Goal: Task Accomplishment & Management: Use online tool/utility

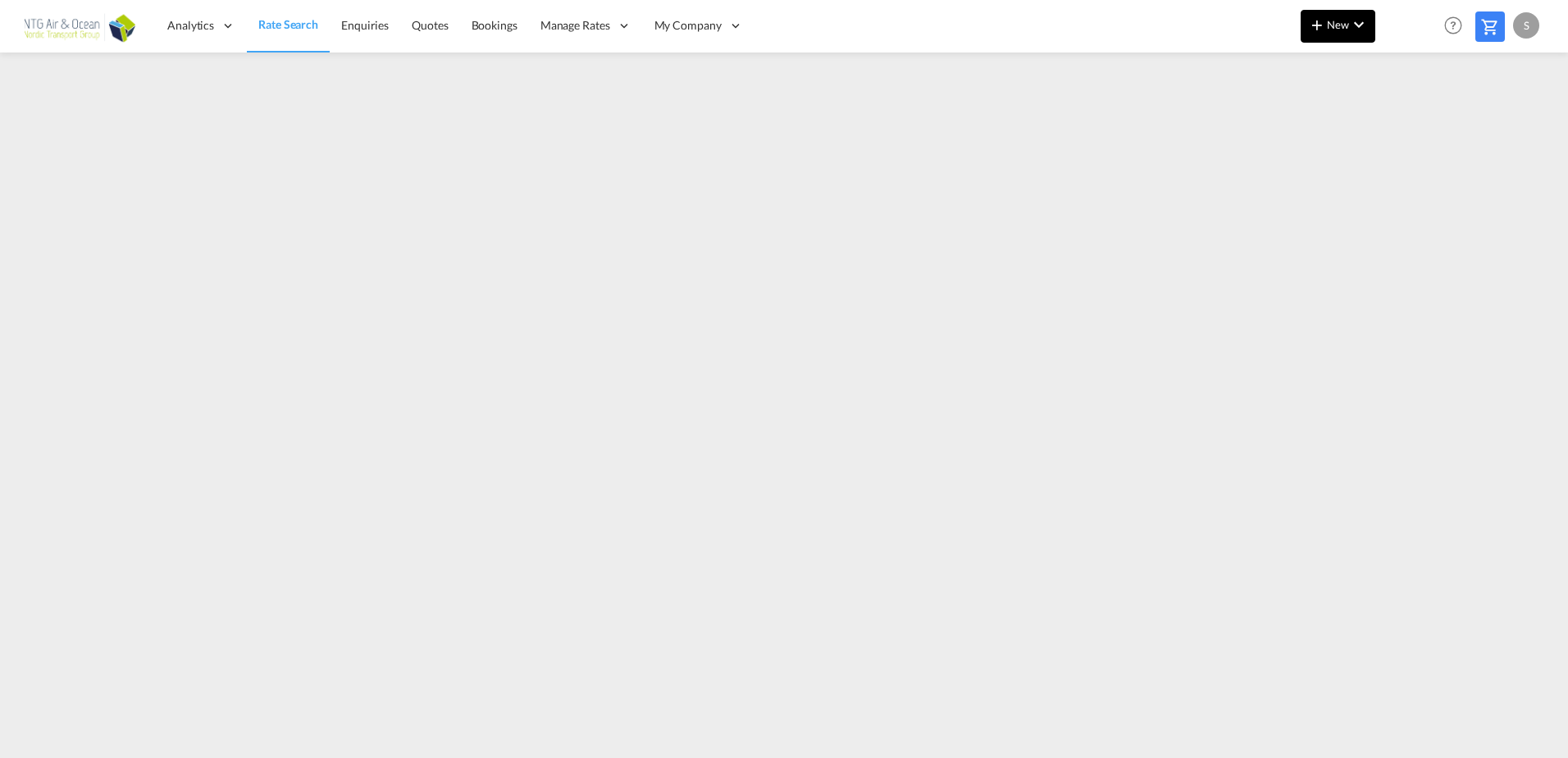
click at [1332, 21] on span "New" at bounding box center [1338, 24] width 62 height 13
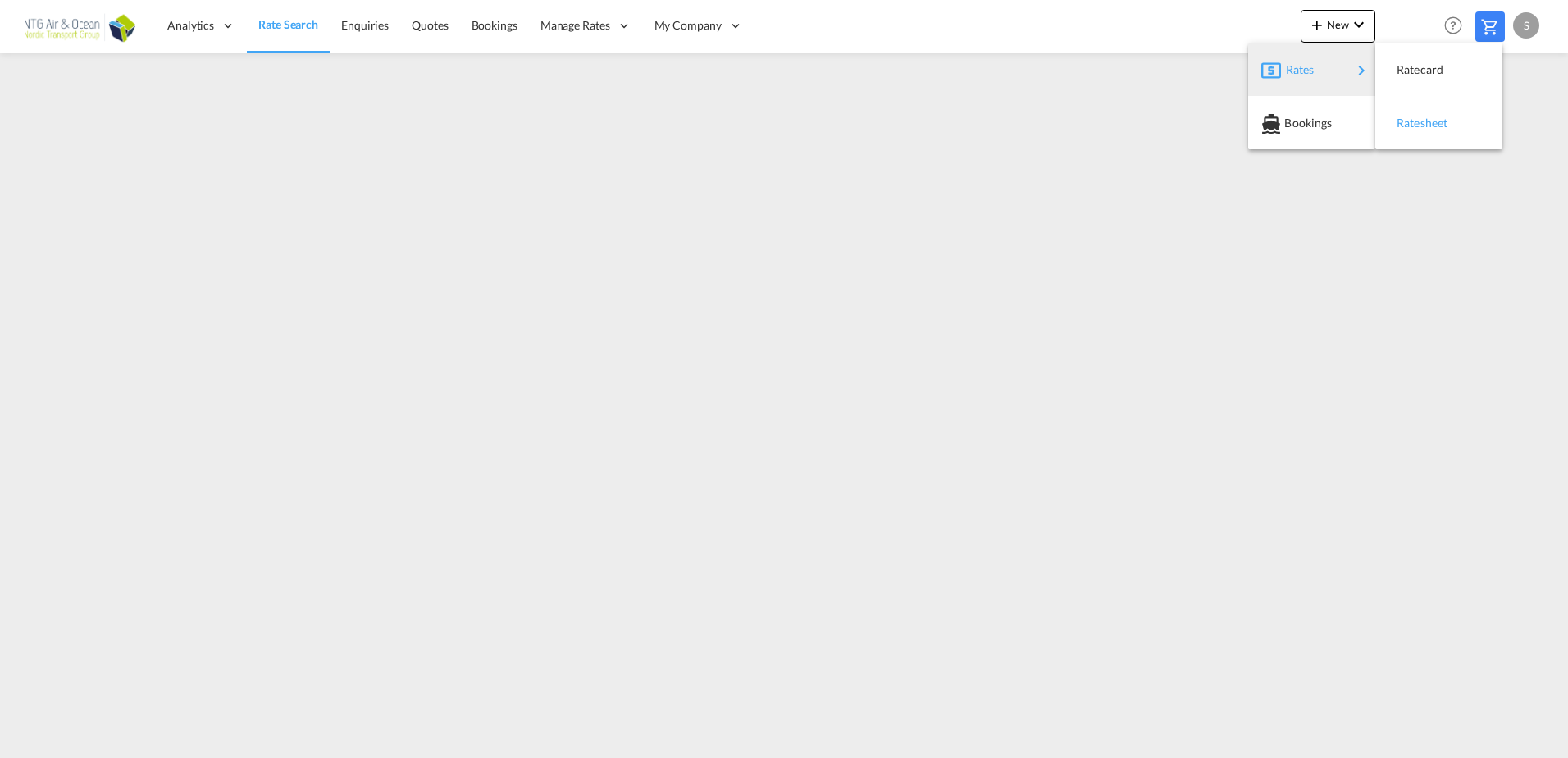
click at [1447, 137] on div "Ratesheet" at bounding box center [1427, 123] width 61 height 41
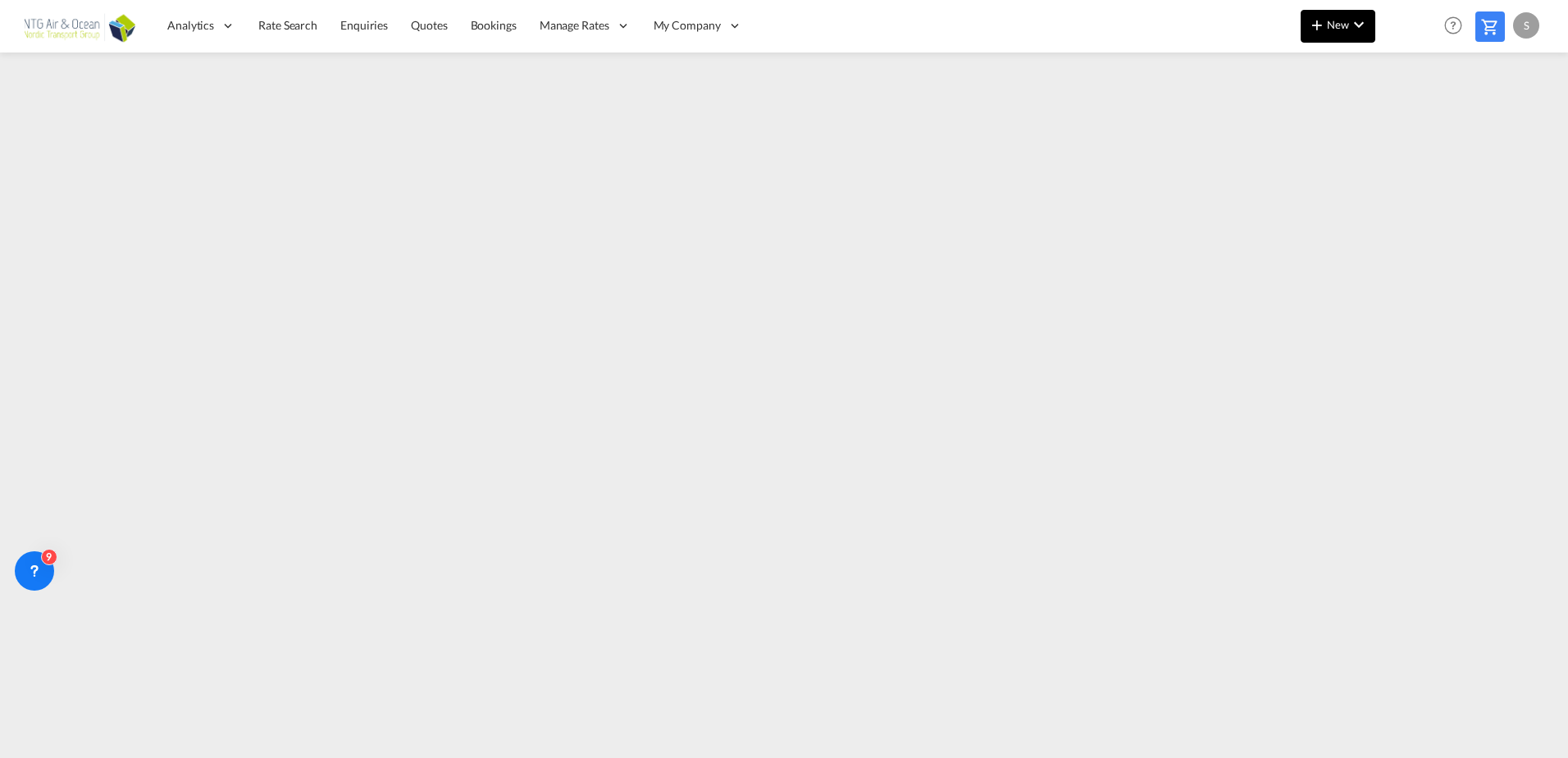
click at [1324, 28] on md-icon "icon-plus 400-fg" at bounding box center [1318, 24] width 20 height 20
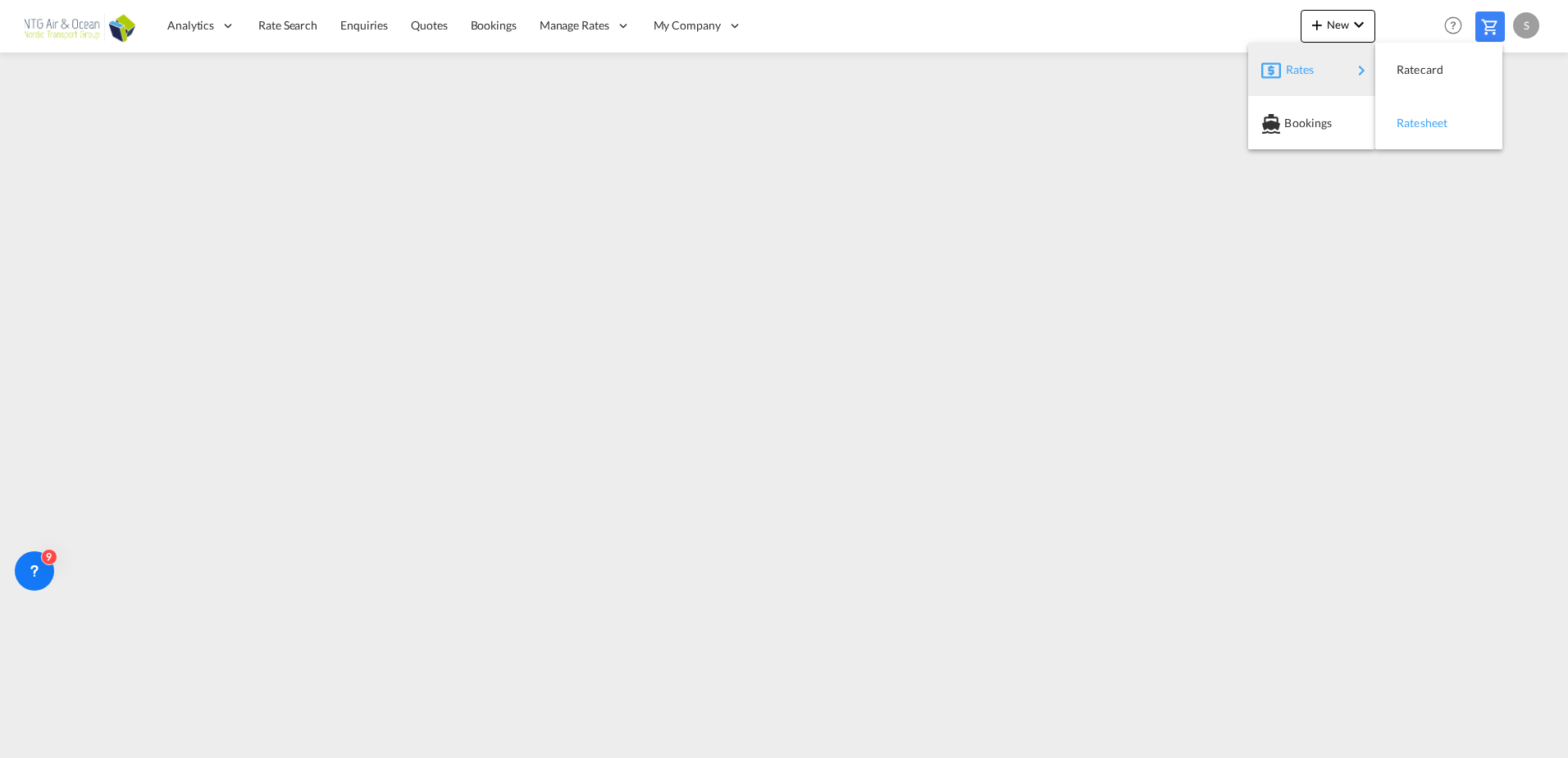
click at [1415, 119] on span "Ratesheet" at bounding box center [1406, 123] width 18 height 33
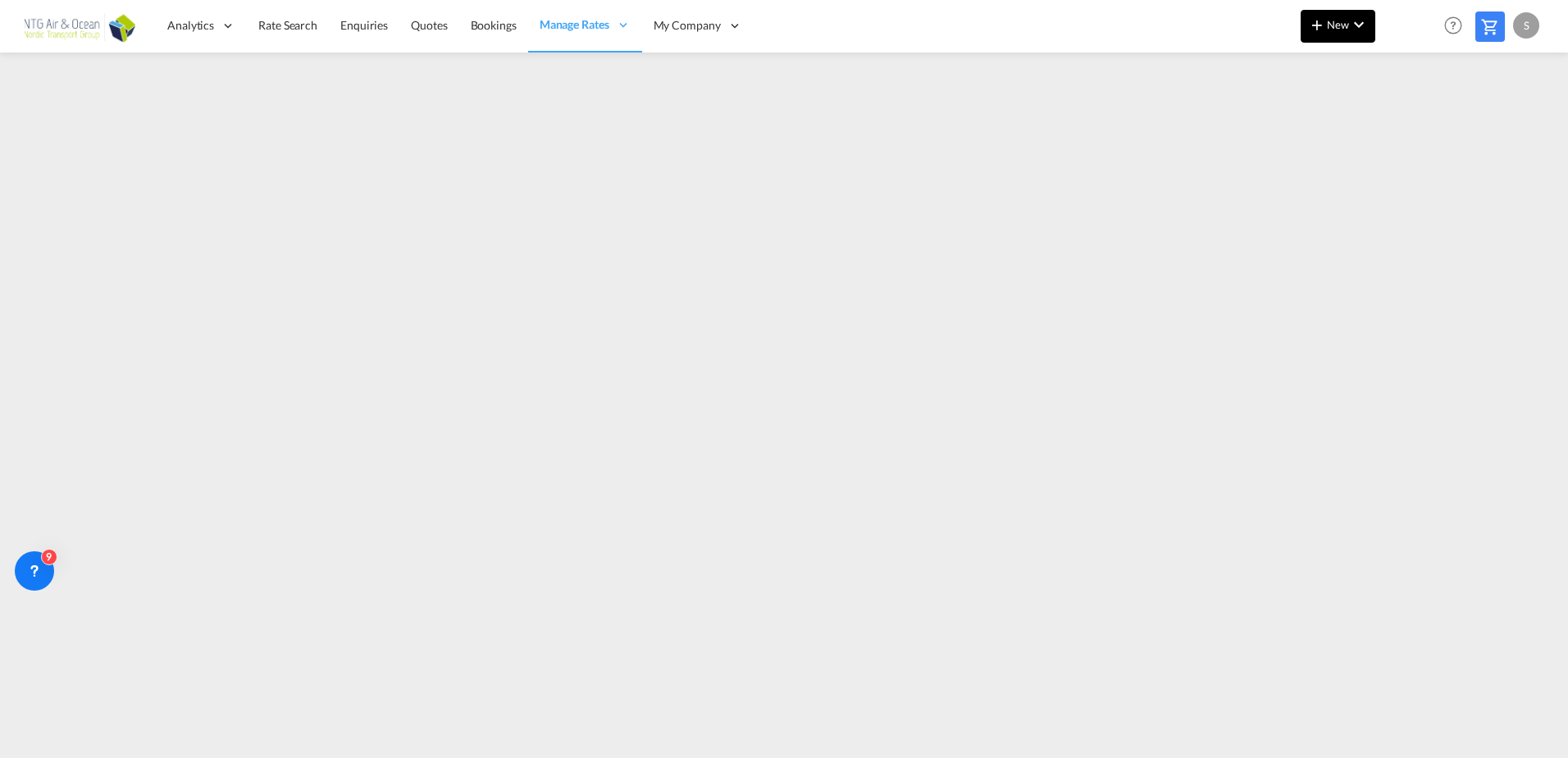
click at [1305, 32] on button "New" at bounding box center [1337, 26] width 74 height 33
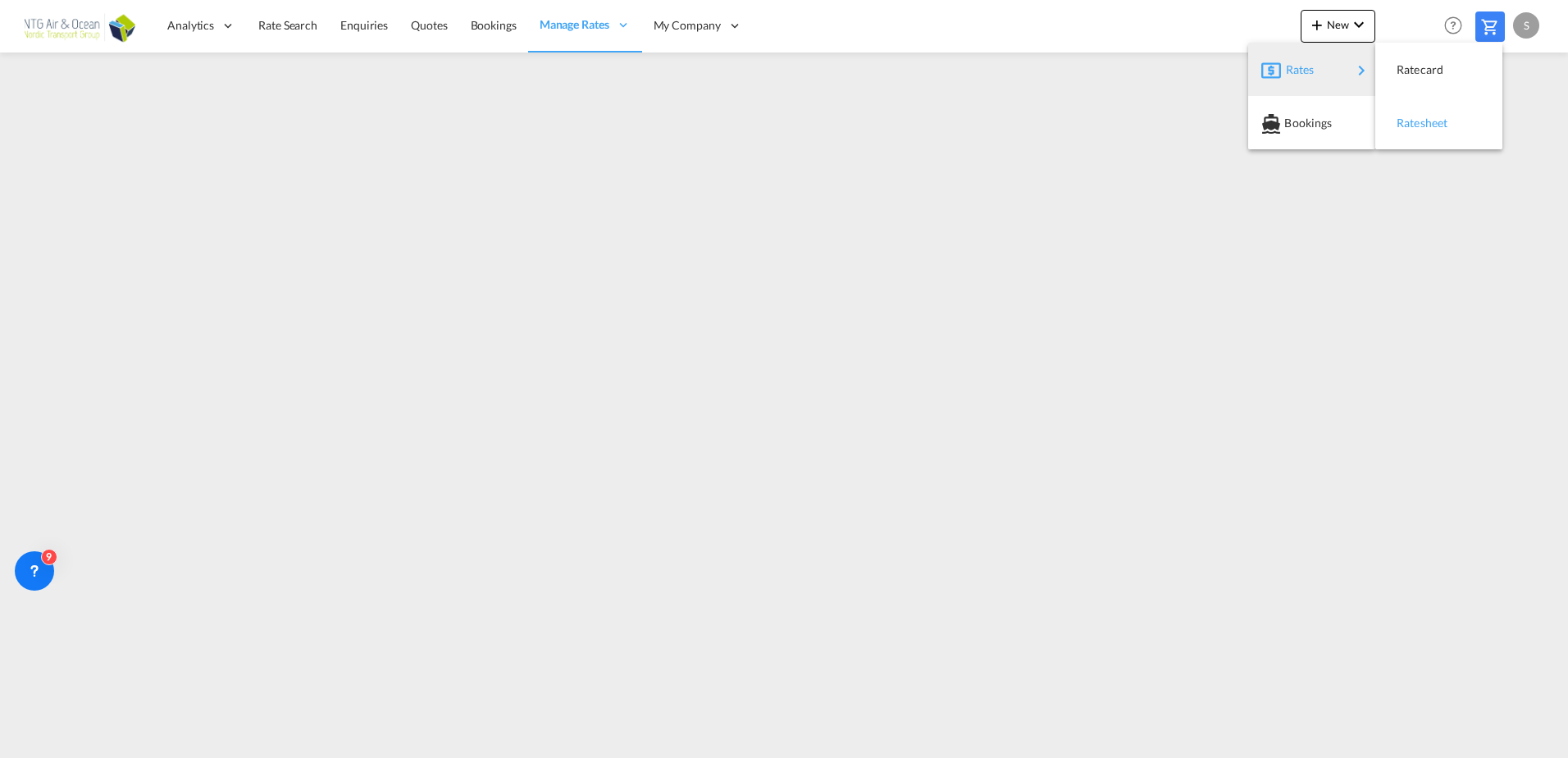
click at [1415, 121] on span "Ratesheet" at bounding box center [1406, 123] width 18 height 33
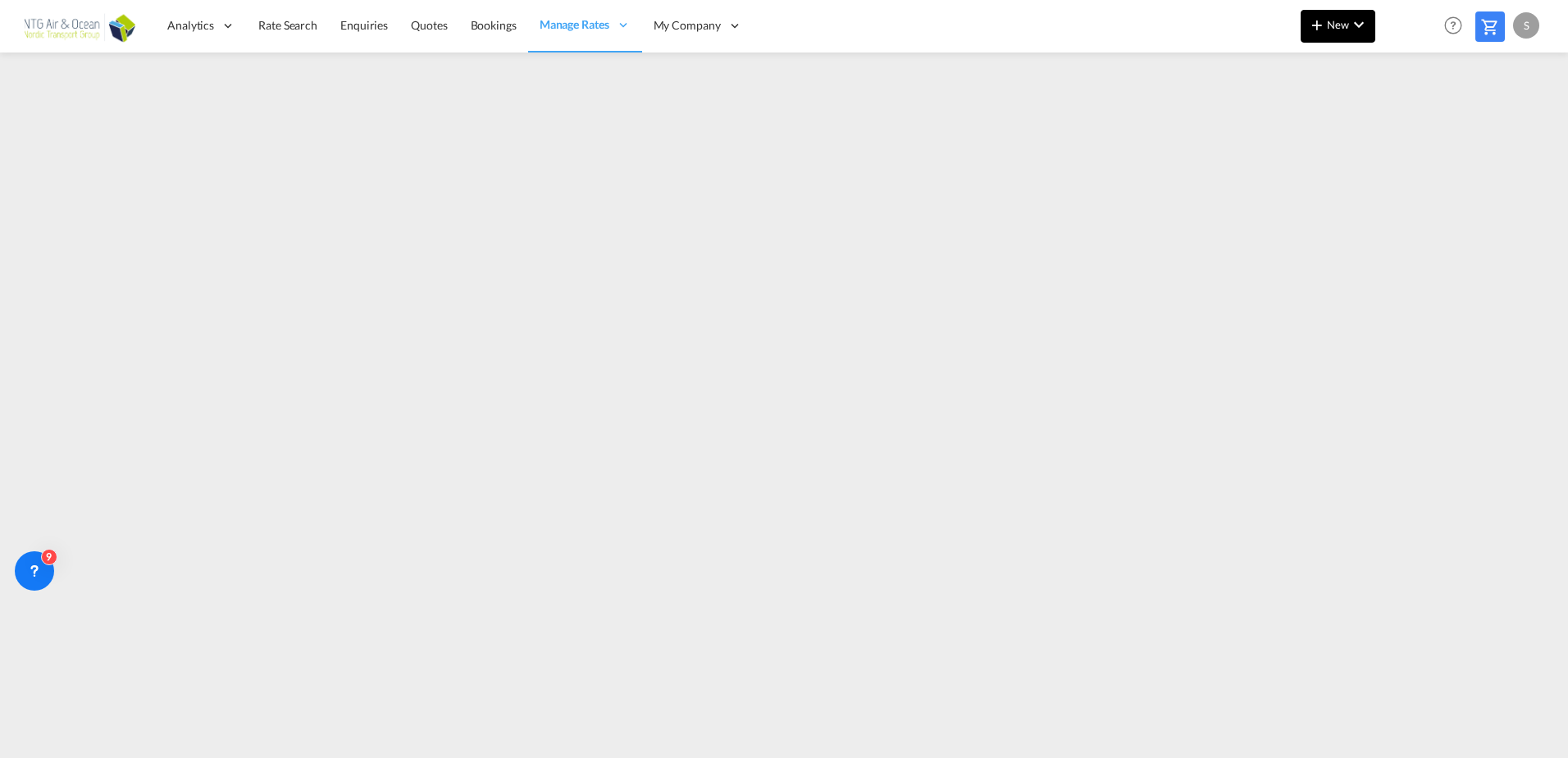
click at [1338, 29] on span "New" at bounding box center [1338, 24] width 62 height 13
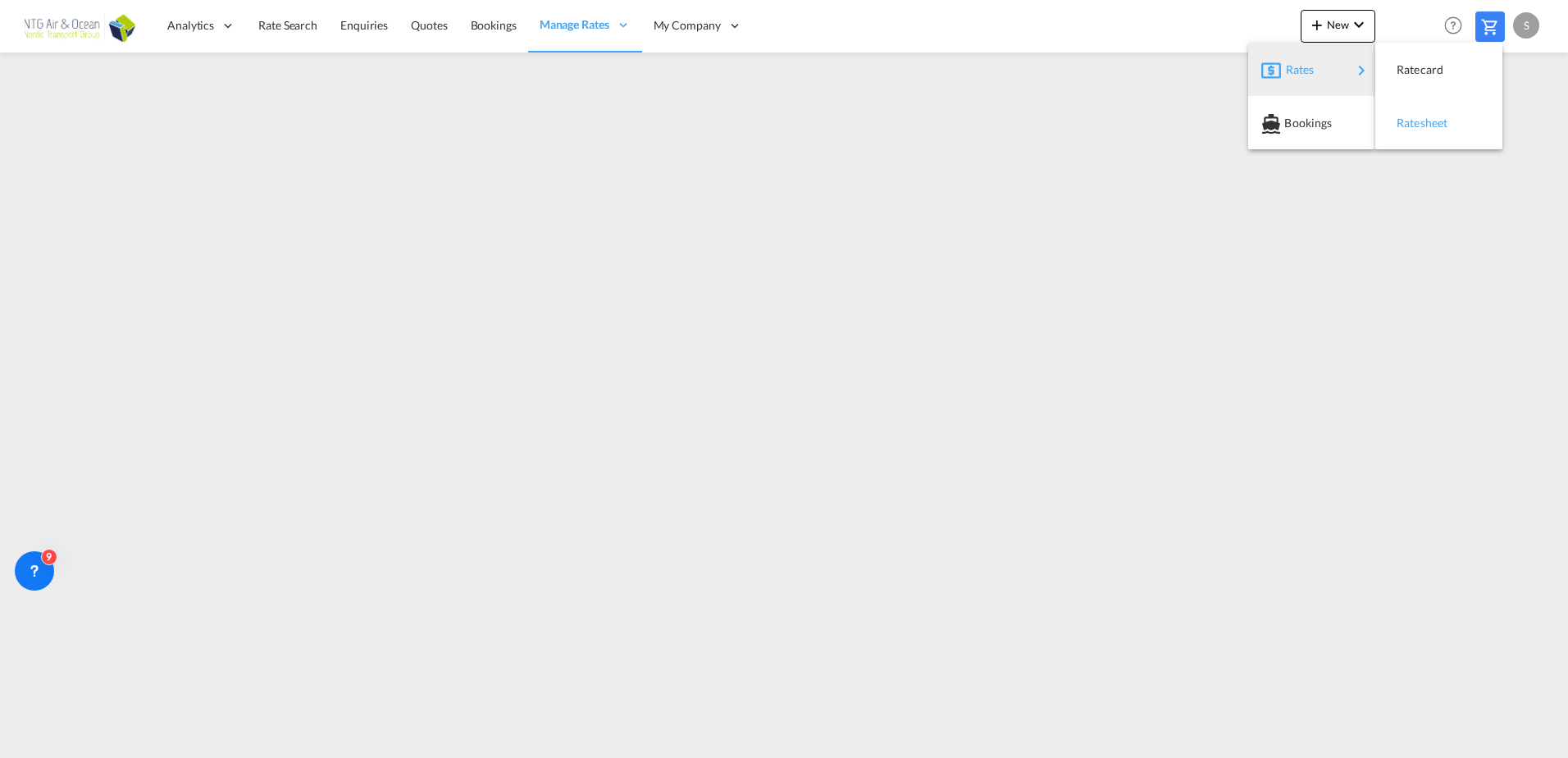
click at [1451, 133] on div "Ratesheet" at bounding box center [1427, 123] width 61 height 41
